Goal: Task Accomplishment & Management: Use online tool/utility

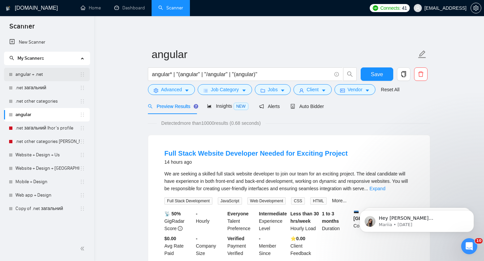
click at [31, 68] on link "angular + .net" at bounding box center [47, 74] width 64 height 13
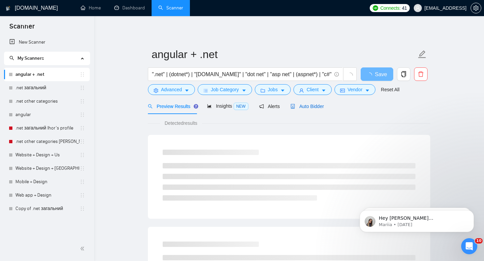
click at [317, 107] on span "Auto Bidder" at bounding box center [306, 106] width 33 height 5
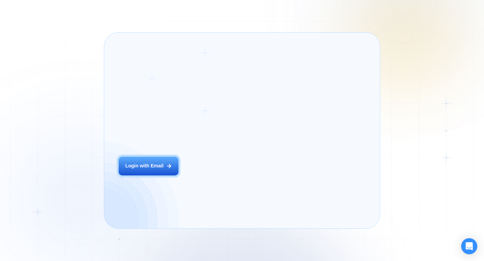
click at [215, 181] on div "Login ‍ Welcome to GigRadar. AI Business Manager for Agencies Login with Email" at bounding box center [170, 130] width 118 height 181
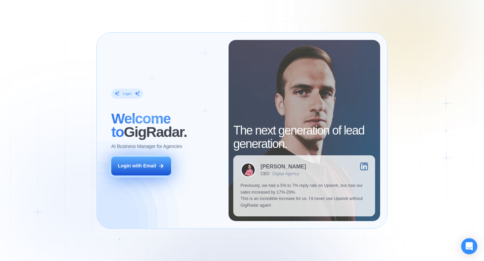
click at [139, 163] on div "Login with Email" at bounding box center [137, 166] width 38 height 7
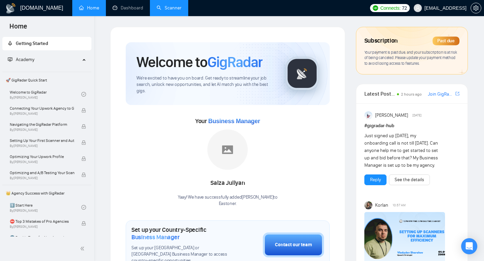
click at [181, 5] on link "Scanner" at bounding box center [168, 8] width 25 height 6
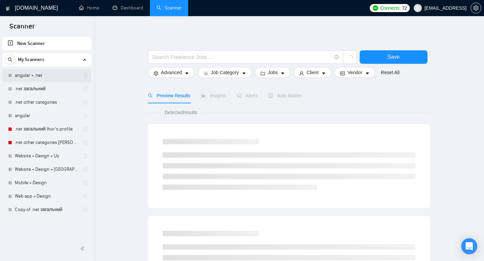
click at [42, 74] on link "angular + .net" at bounding box center [47, 75] width 64 height 13
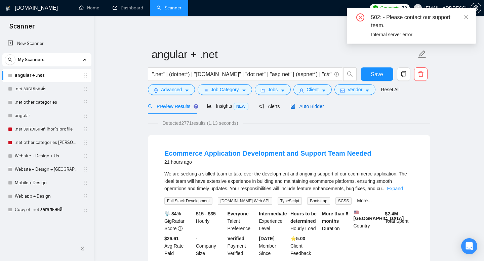
click at [303, 107] on span "Auto Bidder" at bounding box center [306, 106] width 33 height 5
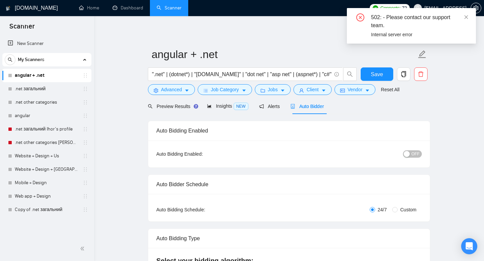
click at [409, 156] on div "button" at bounding box center [406, 154] width 6 height 6
click at [375, 77] on span "Save" at bounding box center [376, 74] width 12 height 8
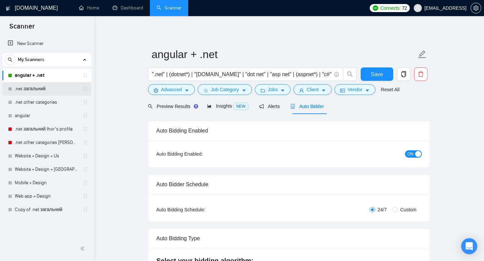
click at [43, 89] on link ".net загальний" at bounding box center [47, 88] width 64 height 13
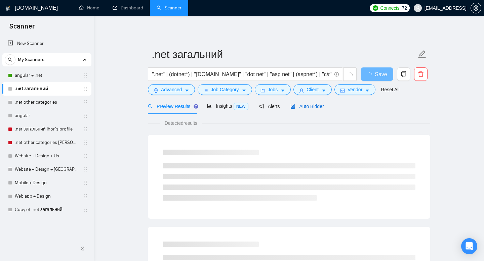
click at [317, 108] on span "Auto Bidder" at bounding box center [306, 106] width 33 height 5
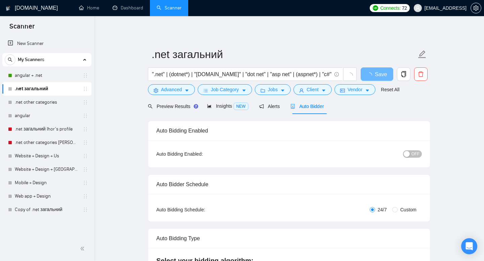
click at [419, 153] on button "OFF" at bounding box center [412, 153] width 19 height 7
click at [382, 78] on span "Save" at bounding box center [376, 74] width 12 height 8
click at [49, 104] on link ".net other categories" at bounding box center [47, 102] width 64 height 13
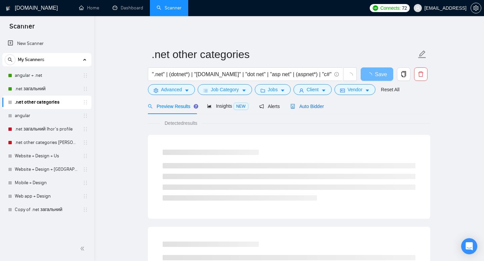
click at [301, 104] on span "Auto Bidder" at bounding box center [306, 106] width 33 height 5
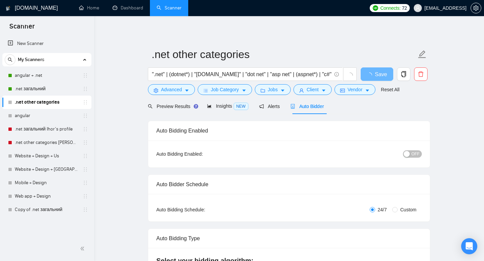
click at [414, 153] on span "OFF" at bounding box center [415, 153] width 8 height 7
click at [375, 76] on span "Save" at bounding box center [376, 74] width 12 height 8
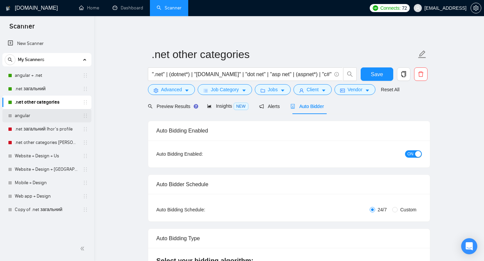
click at [31, 113] on link "angular" at bounding box center [47, 115] width 64 height 13
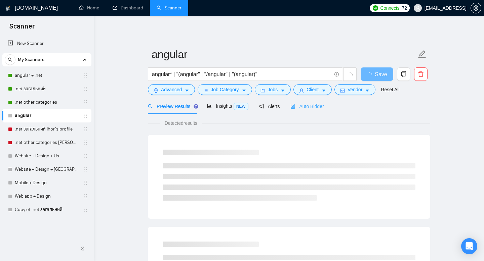
click at [310, 110] on div "Auto Bidder" at bounding box center [306, 106] width 33 height 16
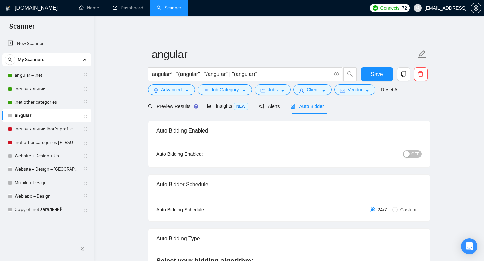
click at [417, 153] on span "OFF" at bounding box center [415, 153] width 8 height 7
click at [375, 72] on span "Save" at bounding box center [376, 74] width 12 height 8
